Goal: Transaction & Acquisition: Obtain resource

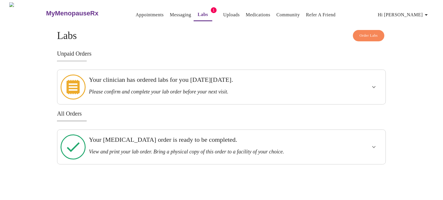
click at [371, 84] on icon "show more" at bounding box center [373, 87] width 7 height 7
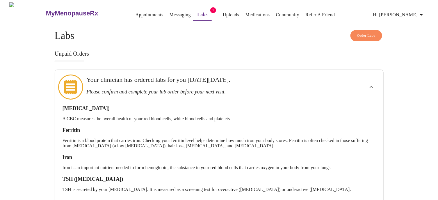
scroll to position [75, 0]
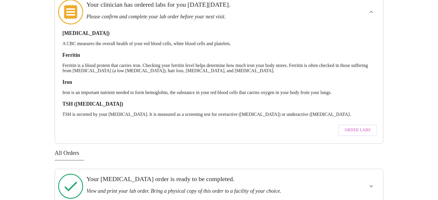
click at [358, 127] on span "Order Labs" at bounding box center [358, 130] width 26 height 7
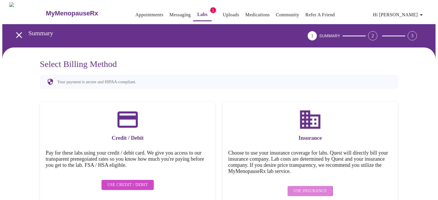
click at [308, 187] on span "Use Insurance" at bounding box center [310, 190] width 33 height 7
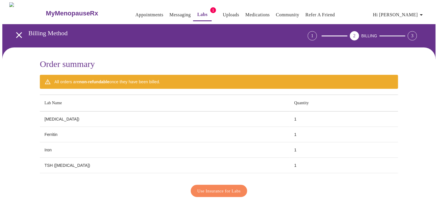
click at [226, 189] on span "Use Insurance for Labs" at bounding box center [219, 191] width 43 height 8
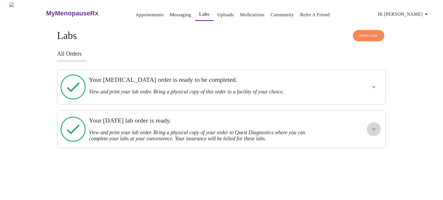
click at [370, 122] on button "show more" at bounding box center [374, 129] width 14 height 14
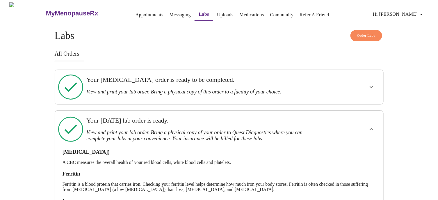
scroll to position [60, 0]
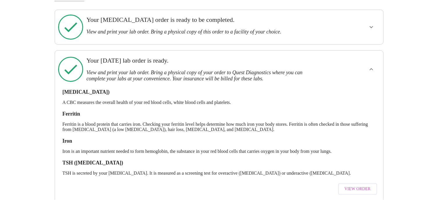
click at [359, 185] on span "View Order" at bounding box center [358, 188] width 26 height 7
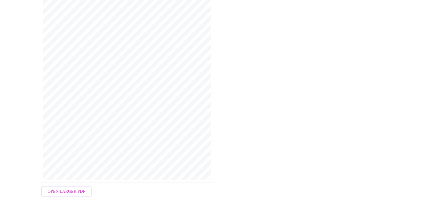
scroll to position [157, 0]
click at [68, 180] on span "Open Larger PDF" at bounding box center [67, 179] width 38 height 7
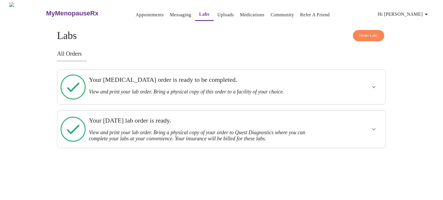
click at [376, 84] on icon "show more" at bounding box center [373, 87] width 7 height 7
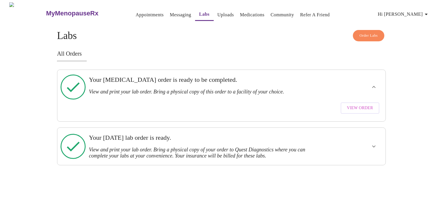
click at [359, 105] on span "View Order" at bounding box center [360, 108] width 26 height 7
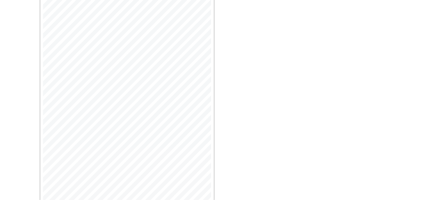
scroll to position [159, 0]
click at [66, 181] on span "Open Larger PDF" at bounding box center [67, 182] width 38 height 7
